Goal: Information Seeking & Learning: Learn about a topic

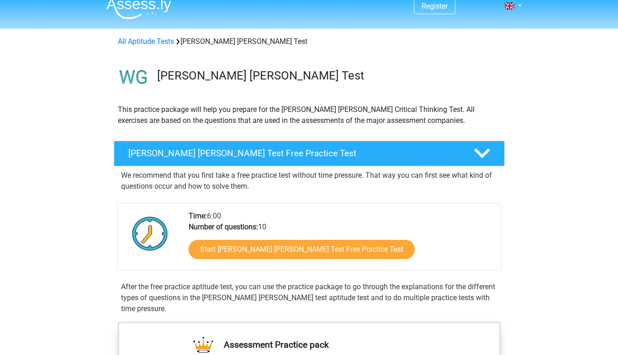
scroll to position [10, 0]
click at [330, 159] on div "[PERSON_NAME] [PERSON_NAME] Test Free Practice Test" at bounding box center [309, 153] width 391 height 26
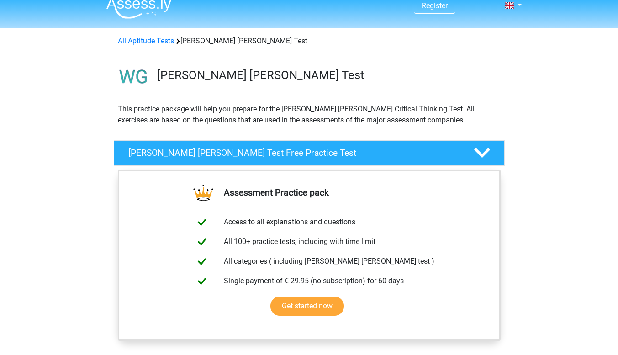
click at [330, 159] on div "[PERSON_NAME] [PERSON_NAME] Test Free Practice Test" at bounding box center [309, 153] width 391 height 26
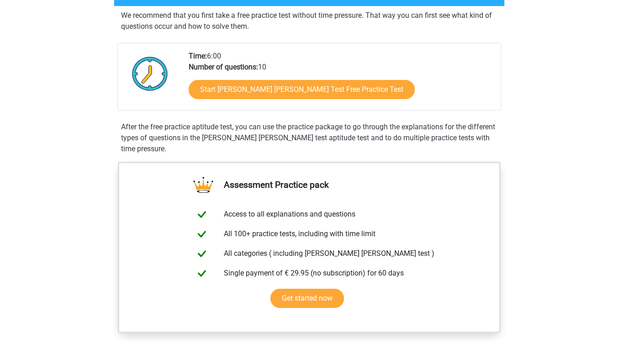
scroll to position [166, 0]
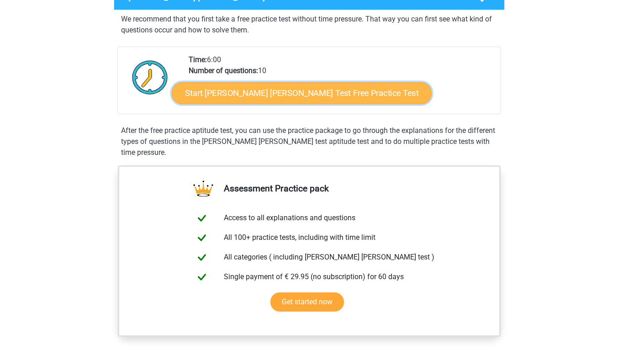
click at [253, 95] on link "Start [PERSON_NAME] [PERSON_NAME] Test Free Practice Test" at bounding box center [302, 93] width 260 height 22
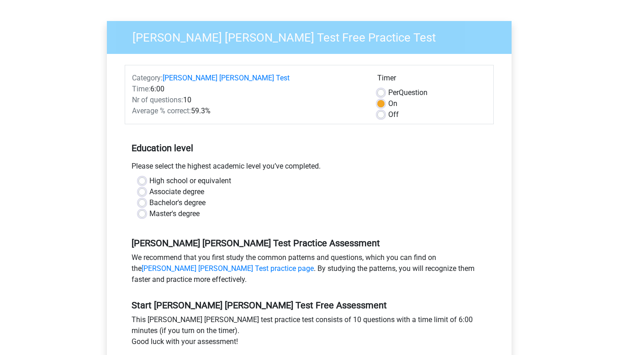
scroll to position [64, 0]
click at [166, 187] on label "Associate degree" at bounding box center [176, 192] width 55 height 11
click at [146, 187] on input "Associate degree" at bounding box center [141, 191] width 7 height 9
radio input "true"
click at [166, 198] on label "Bachelor's degree" at bounding box center [177, 203] width 56 height 11
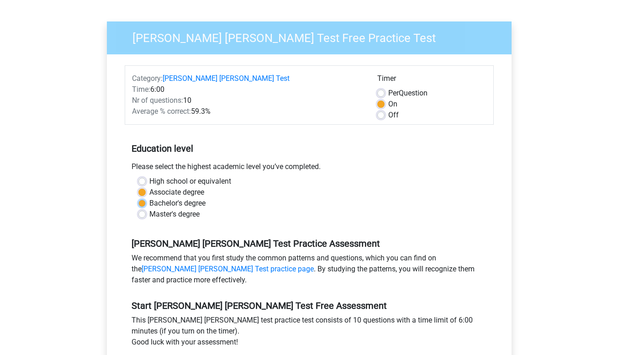
click at [146, 198] on input "Bachelor's degree" at bounding box center [141, 202] width 7 height 9
radio input "true"
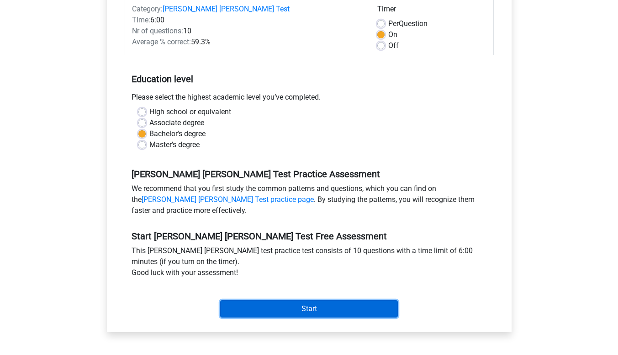
click at [249, 300] on input "Start" at bounding box center [309, 308] width 178 height 17
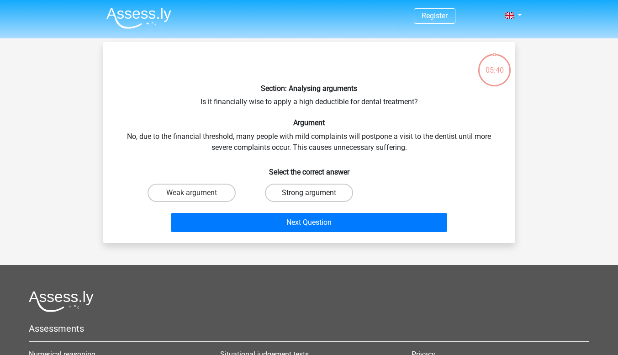
click at [300, 190] on label "Strong argument" at bounding box center [309, 193] width 88 height 18
click at [309, 193] on input "Strong argument" at bounding box center [312, 196] width 6 height 6
radio input "true"
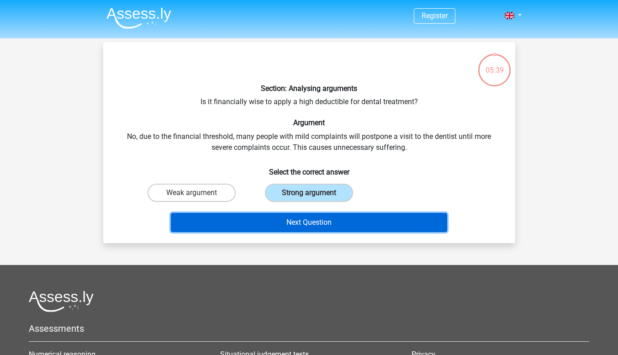
click at [300, 213] on button "Next Question" at bounding box center [309, 222] width 276 height 19
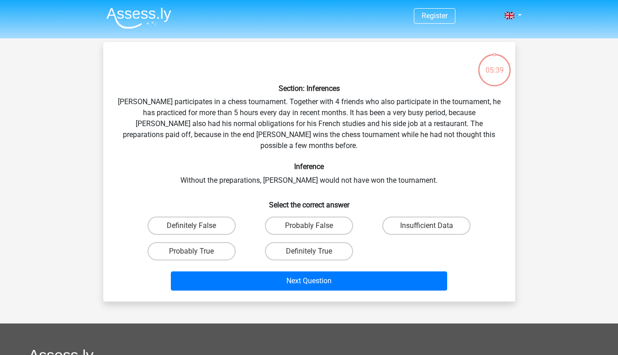
scroll to position [42, 0]
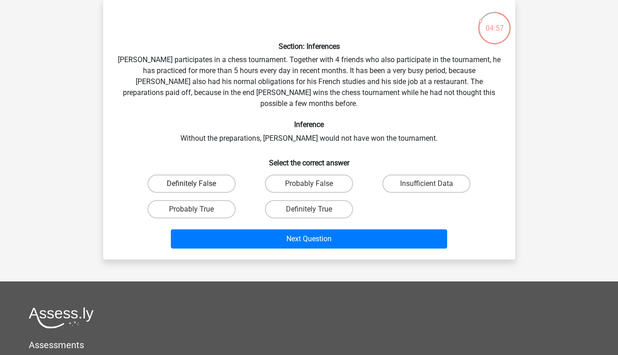
click at [219, 174] on label "Definitely False" at bounding box center [191, 183] width 88 height 18
click at [197, 184] on input "Definitely False" at bounding box center [194, 187] width 6 height 6
radio input "true"
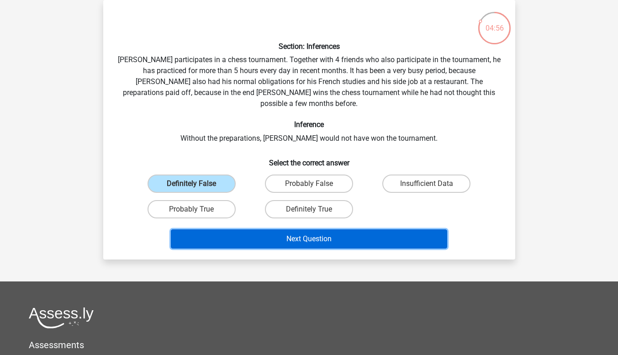
click at [262, 234] on button "Next Question" at bounding box center [309, 238] width 276 height 19
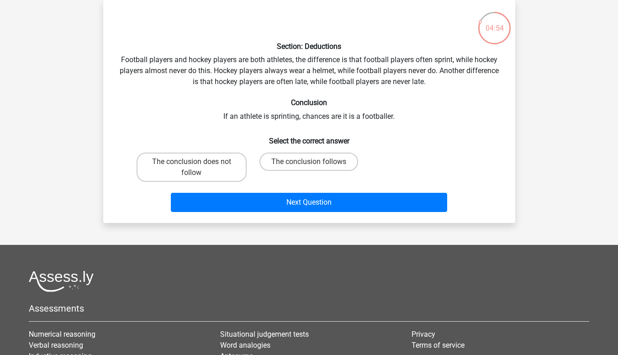
scroll to position [0, 0]
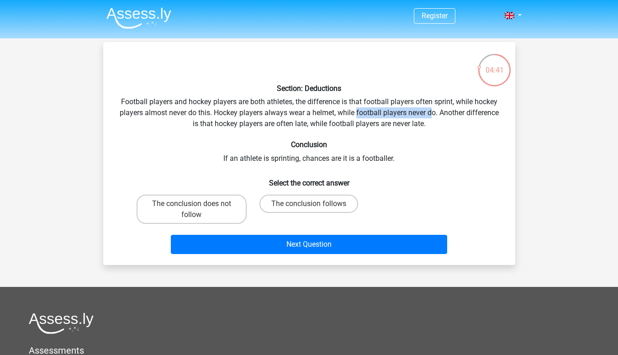
drag, startPoint x: 357, startPoint y: 114, endPoint x: 433, endPoint y: 116, distance: 76.7
click at [433, 116] on div "Section: Deductions Football players and hockey players are both athletes, the …" at bounding box center [309, 153] width 404 height 208
click at [451, 123] on div "Section: Deductions Football players and hockey players are both athletes, the …" at bounding box center [309, 153] width 404 height 208
click at [288, 212] on label "The conclusion follows" at bounding box center [308, 203] width 99 height 18
click at [309, 210] on input "The conclusion follows" at bounding box center [312, 207] width 6 height 6
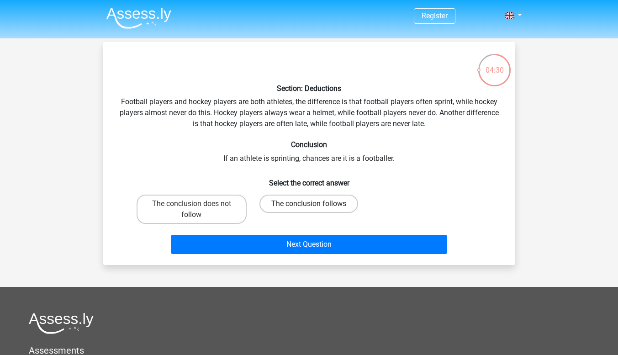
radio input "true"
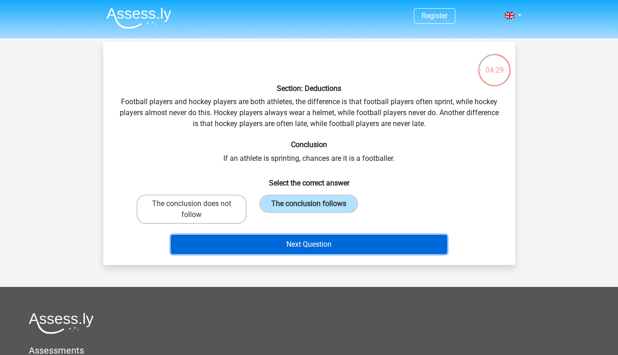
click at [291, 242] on button "Next Question" at bounding box center [309, 244] width 276 height 19
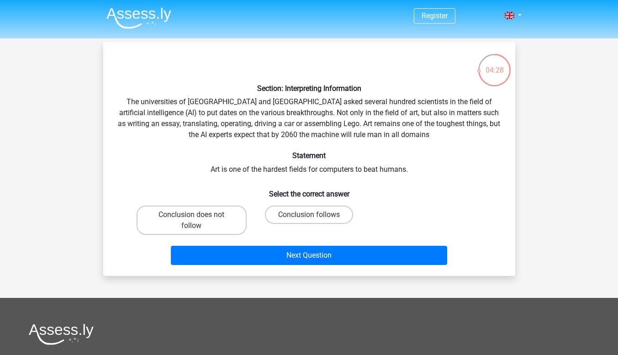
scroll to position [0, 0]
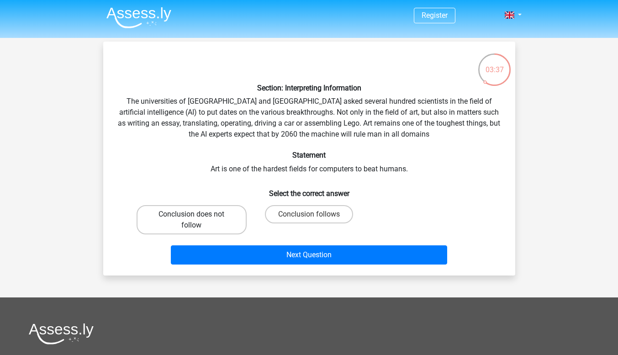
click at [221, 228] on label "Conclusion does not follow" at bounding box center [191, 219] width 110 height 29
click at [197, 220] on input "Conclusion does not follow" at bounding box center [194, 217] width 6 height 6
radio input "true"
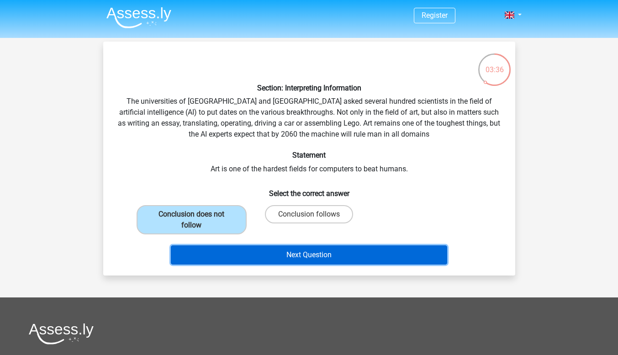
click at [251, 252] on button "Next Question" at bounding box center [309, 254] width 276 height 19
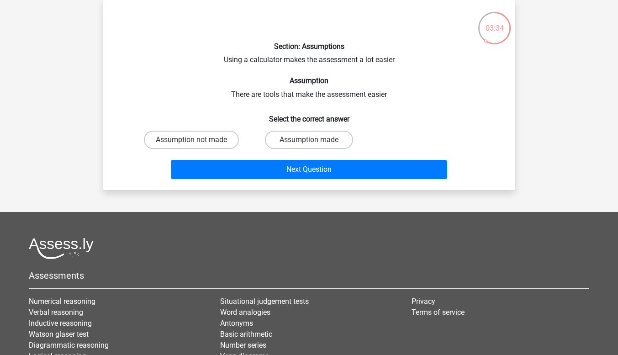
scroll to position [0, 0]
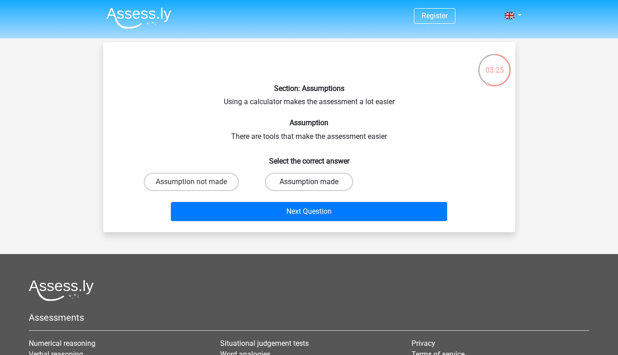
click at [278, 182] on label "Assumption made" at bounding box center [309, 182] width 88 height 18
click at [309, 182] on input "Assumption made" at bounding box center [312, 185] width 6 height 6
radio input "true"
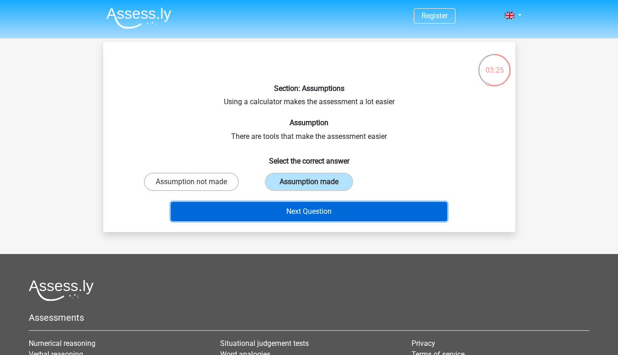
click at [268, 217] on button "Next Question" at bounding box center [309, 211] width 276 height 19
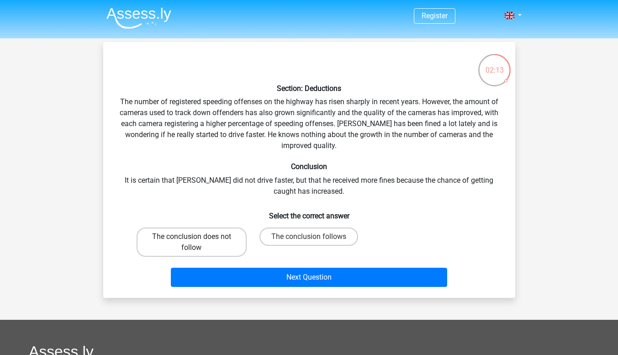
click at [209, 242] on label "The conclusion does not follow" at bounding box center [191, 241] width 110 height 29
click at [197, 242] on input "The conclusion does not follow" at bounding box center [194, 239] width 6 height 6
radio input "true"
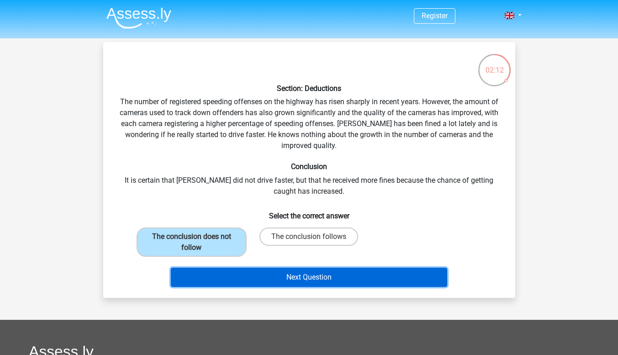
click at [237, 281] on button "Next Question" at bounding box center [309, 277] width 276 height 19
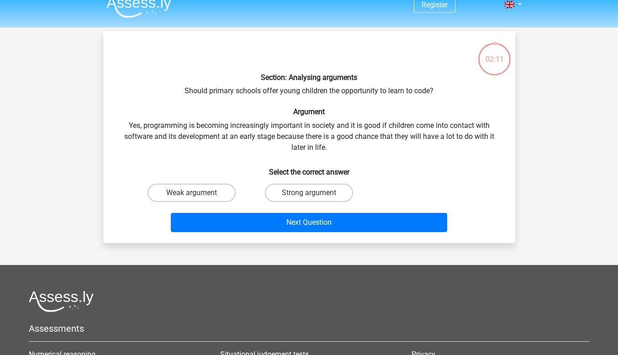
scroll to position [9, 0]
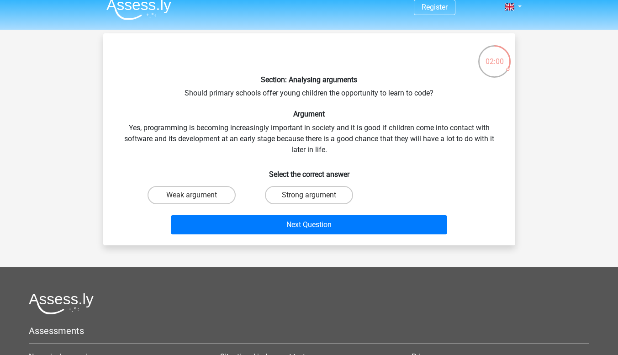
click at [258, 191] on div "Strong argument" at bounding box center [309, 195] width 110 height 18
click at [281, 199] on label "Strong argument" at bounding box center [309, 195] width 88 height 18
click at [309, 199] on input "Strong argument" at bounding box center [312, 198] width 6 height 6
radio input "true"
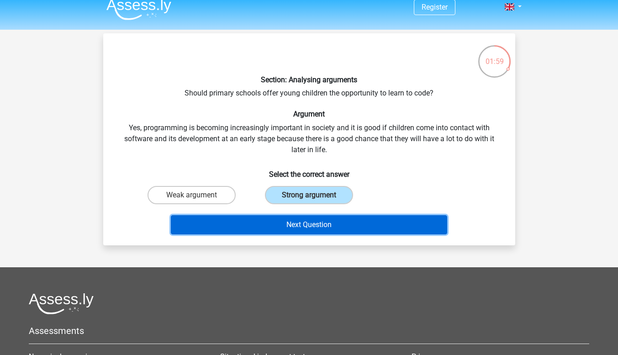
click at [287, 225] on button "Next Question" at bounding box center [309, 224] width 276 height 19
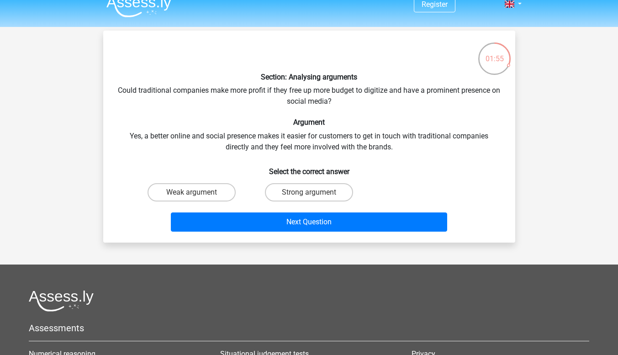
scroll to position [0, 0]
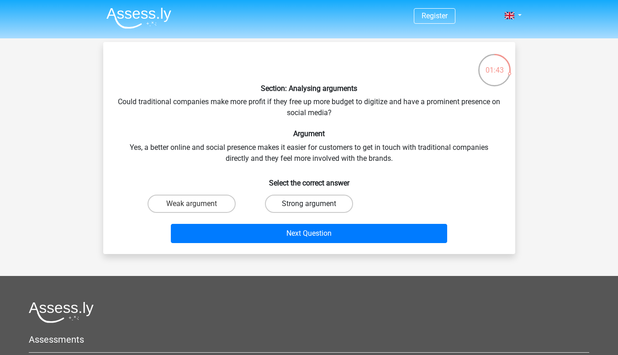
click at [295, 208] on label "Strong argument" at bounding box center [309, 203] width 88 height 18
click at [309, 208] on input "Strong argument" at bounding box center [312, 207] width 6 height 6
radio input "true"
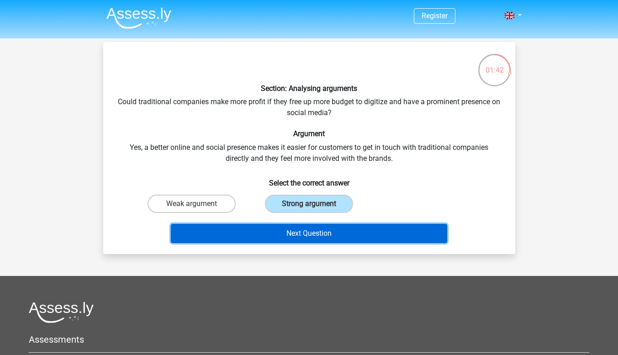
click at [290, 224] on button "Next Question" at bounding box center [309, 233] width 276 height 19
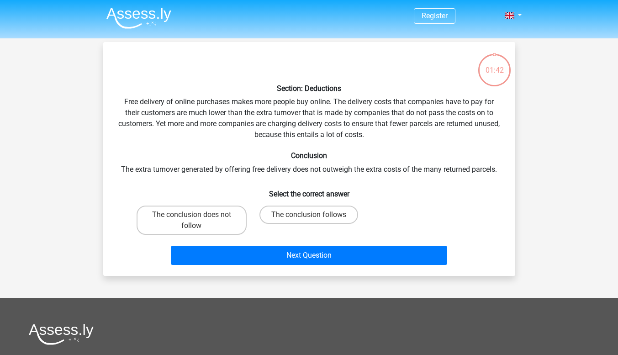
scroll to position [42, 0]
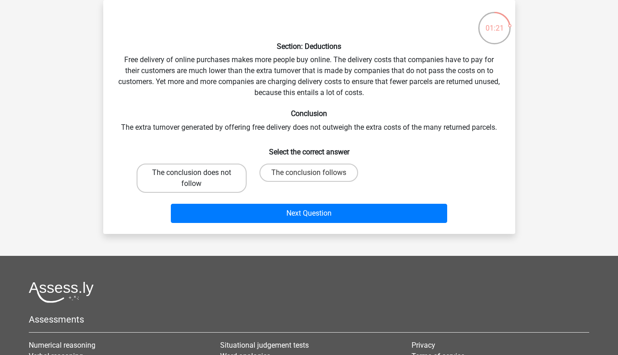
click at [223, 184] on label "The conclusion does not follow" at bounding box center [191, 177] width 110 height 29
click at [197, 178] on input "The conclusion does not follow" at bounding box center [194, 176] width 6 height 6
radio input "true"
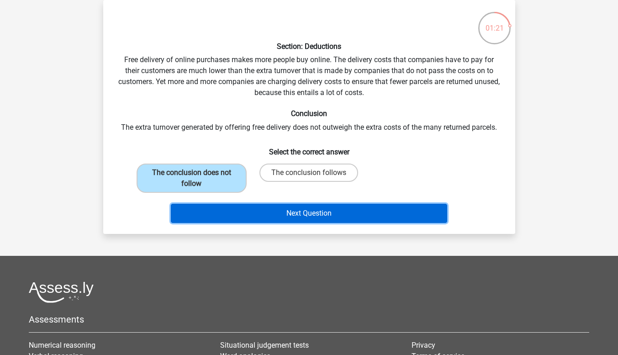
click at [241, 219] on button "Next Question" at bounding box center [309, 213] width 276 height 19
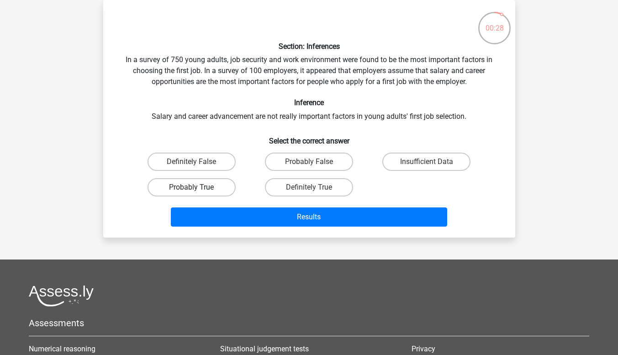
click at [212, 186] on label "Probably True" at bounding box center [191, 187] width 88 height 18
click at [197, 187] on input "Probably True" at bounding box center [194, 190] width 6 height 6
radio input "true"
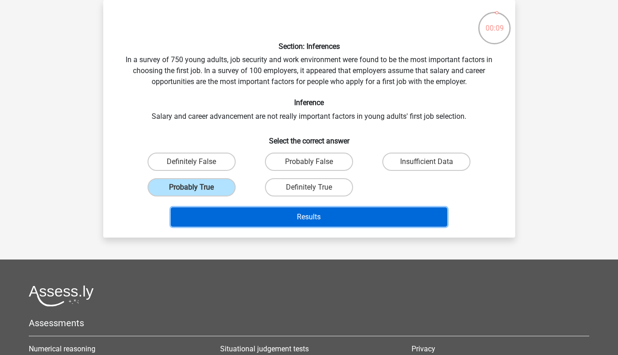
click at [303, 212] on button "Results" at bounding box center [309, 216] width 276 height 19
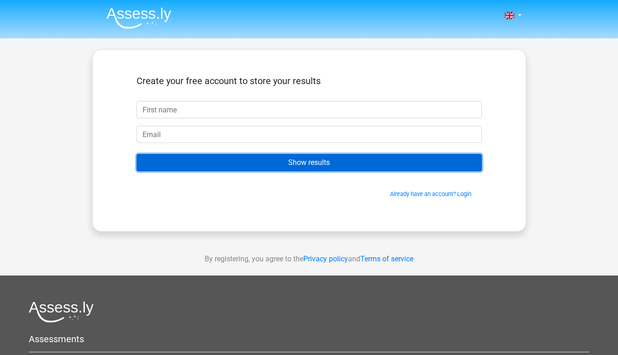
click at [296, 162] on input "Show results" at bounding box center [308, 162] width 345 height 17
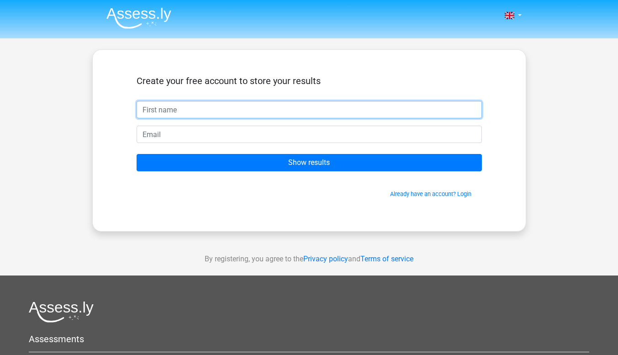
click at [236, 115] on input "text" at bounding box center [308, 109] width 345 height 17
type input "cruz"
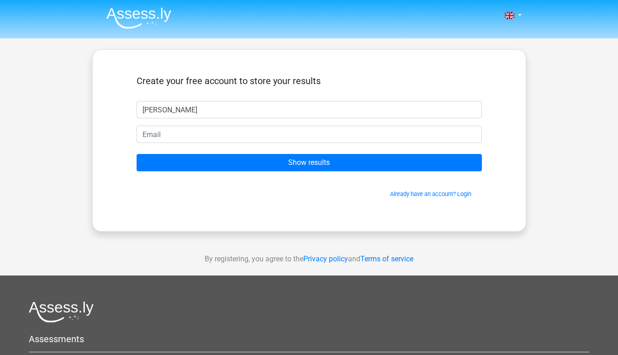
click at [196, 145] on form "Create your free account to store your results cruz Show results Already have a…" at bounding box center [308, 136] width 345 height 123
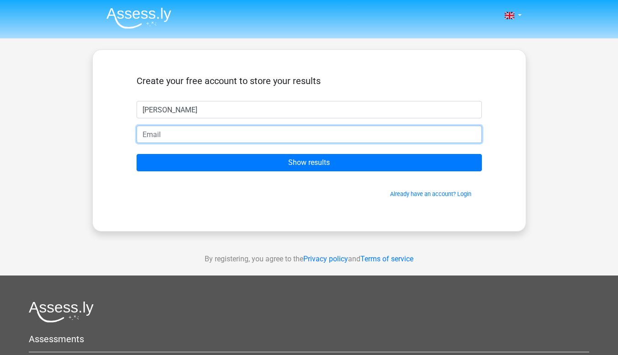
click at [185, 129] on input "email" at bounding box center [308, 134] width 345 height 17
type input "cruz.chapina14@gmail.com"
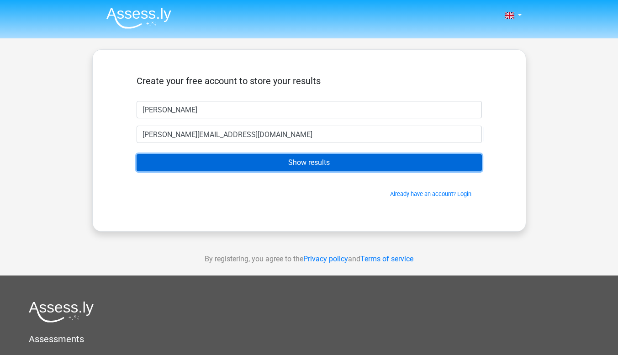
click at [250, 166] on input "Show results" at bounding box center [308, 162] width 345 height 17
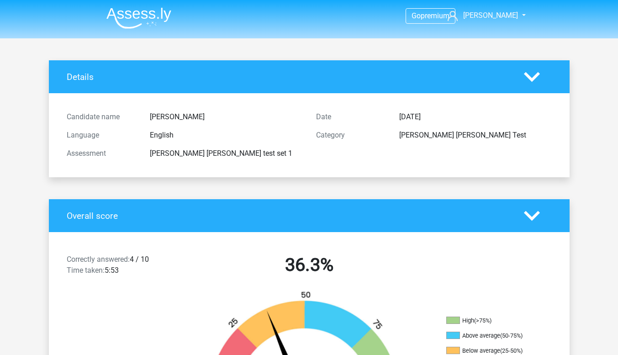
click at [541, 71] on div at bounding box center [538, 77] width 42 height 16
click at [528, 79] on polygon at bounding box center [532, 77] width 16 height 10
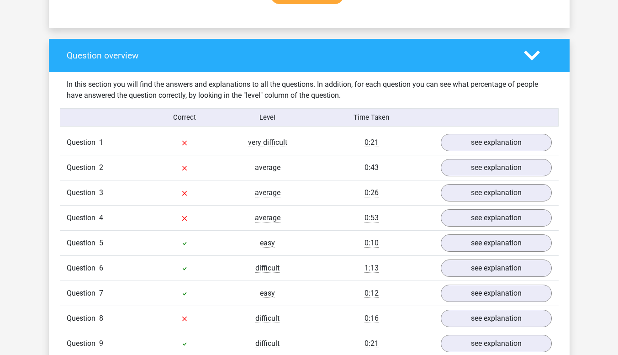
scroll to position [591, 0]
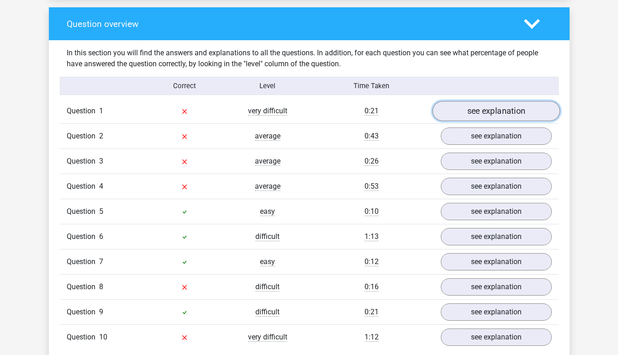
click at [484, 102] on link "see explanation" at bounding box center [495, 111] width 127 height 20
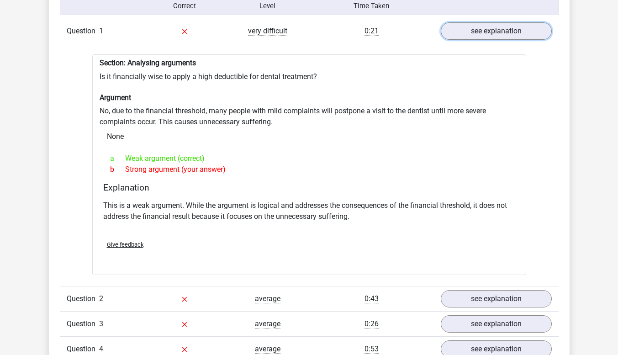
scroll to position [676, 0]
